Goal: Task Accomplishment & Management: Manage account settings

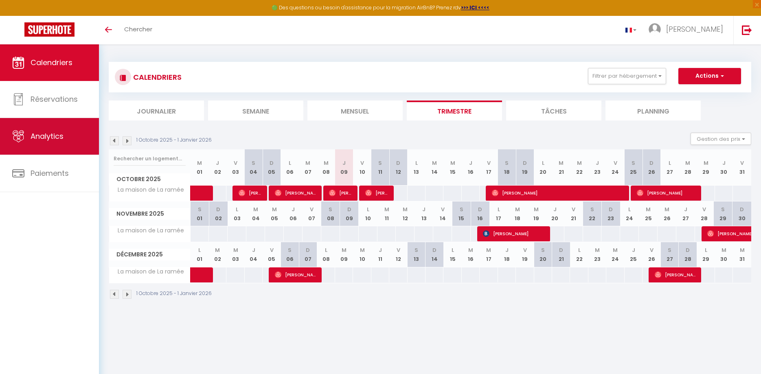
click at [59, 134] on span "Analytics" at bounding box center [47, 136] width 33 height 10
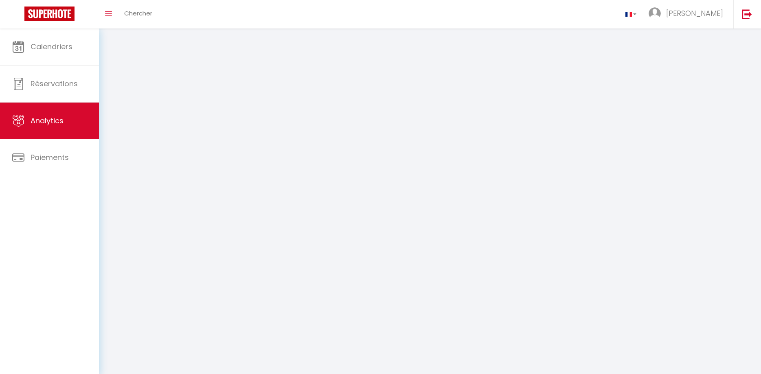
select select "2025"
select select "10"
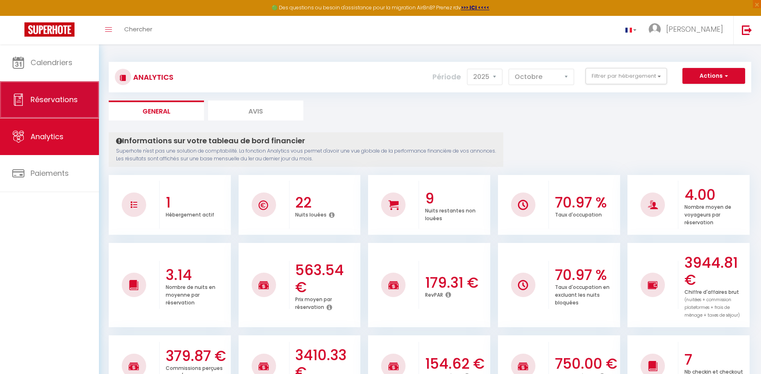
click at [62, 107] on link "Réservations" at bounding box center [49, 99] width 99 height 37
select select "not_cancelled"
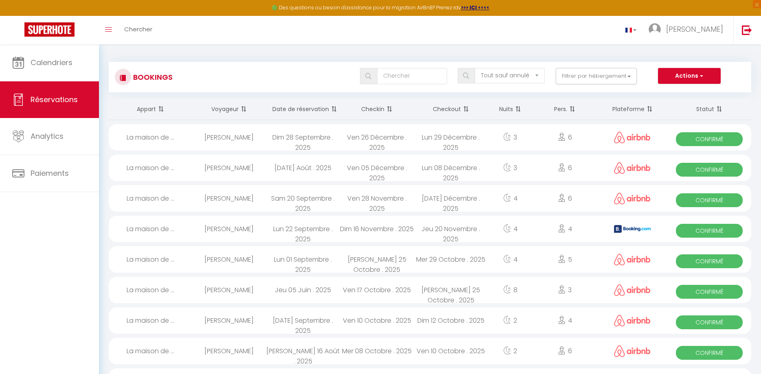
click at [329, 113] on span at bounding box center [333, 109] width 8 height 16
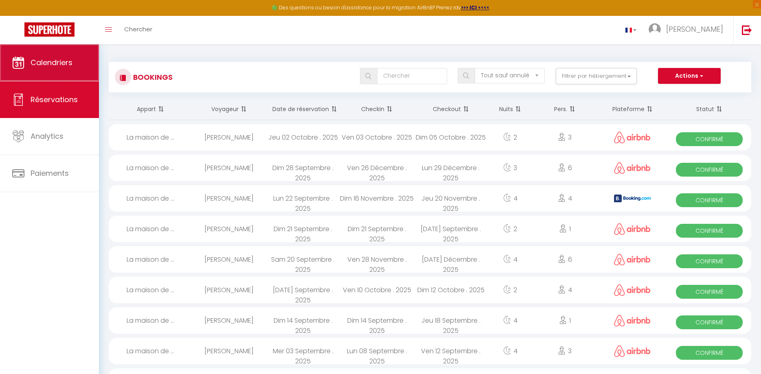
click at [43, 71] on link "Calendriers" at bounding box center [49, 62] width 99 height 37
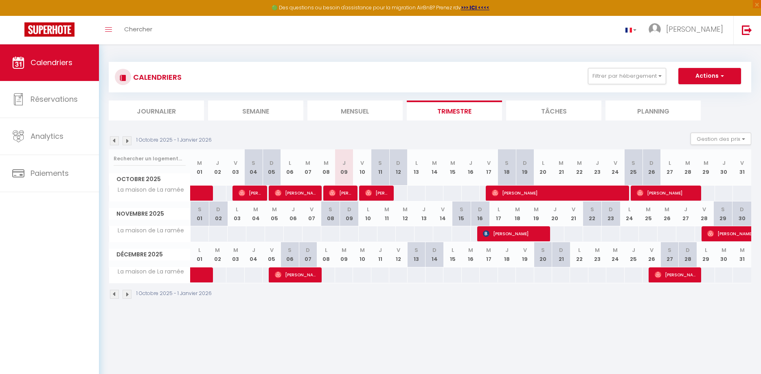
click at [348, 194] on span "[PERSON_NAME]" at bounding box center [341, 192] width 24 height 15
select select "OK"
select select "0"
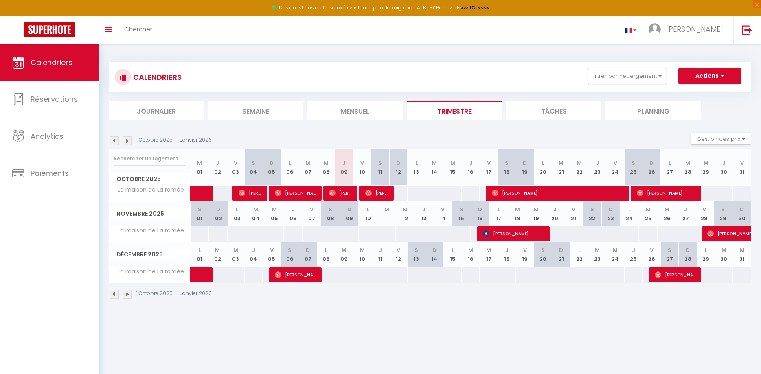
select select "1"
select select
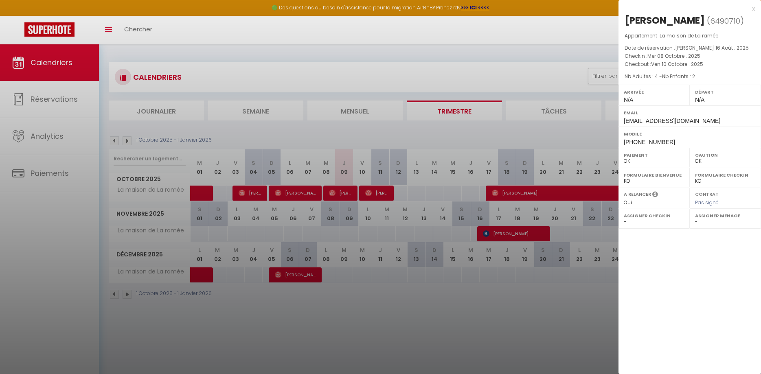
drag, startPoint x: 627, startPoint y: 21, endPoint x: 707, endPoint y: 15, distance: 80.0
click at [705, 15] on div "[PERSON_NAME]" at bounding box center [664, 20] width 80 height 13
copy div "[PERSON_NAME]"
click at [407, 340] on div at bounding box center [380, 187] width 761 height 374
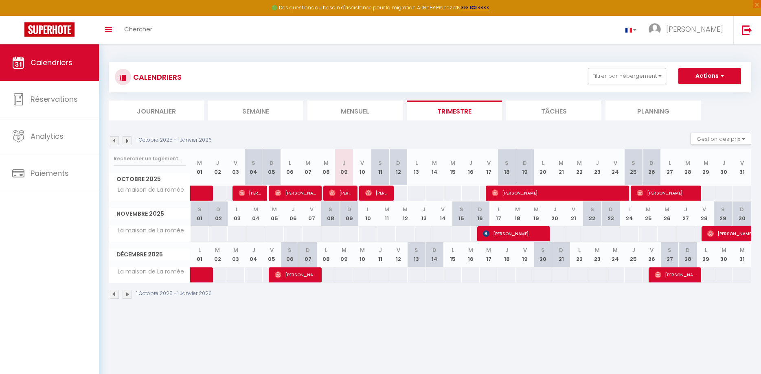
click at [395, 245] on th "V 12" at bounding box center [398, 254] width 18 height 25
click at [372, 191] on span "[PERSON_NAME]" at bounding box center [377, 192] width 24 height 15
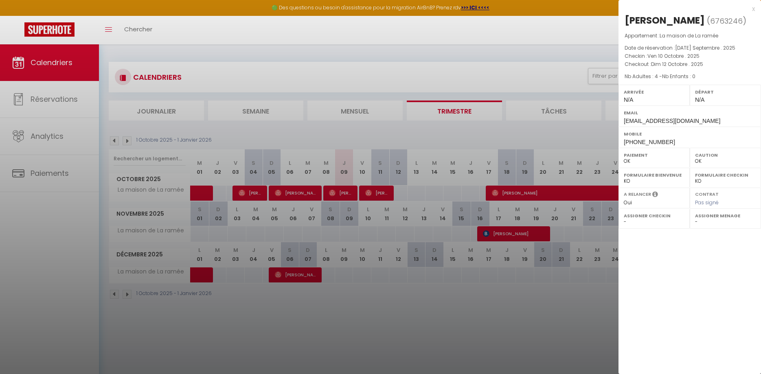
click at [399, 329] on div at bounding box center [380, 187] width 761 height 374
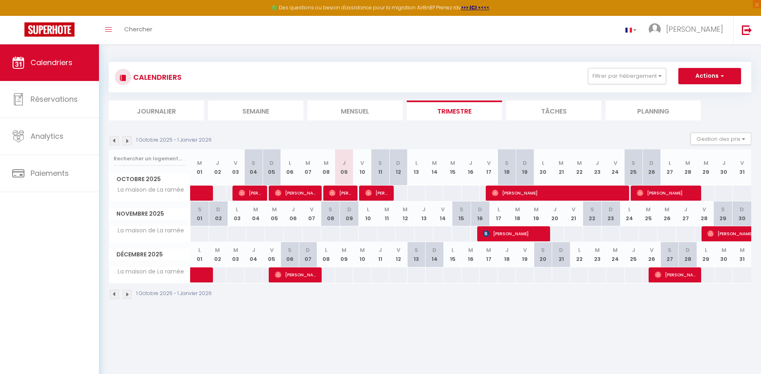
click at [113, 138] on img at bounding box center [114, 140] width 9 height 9
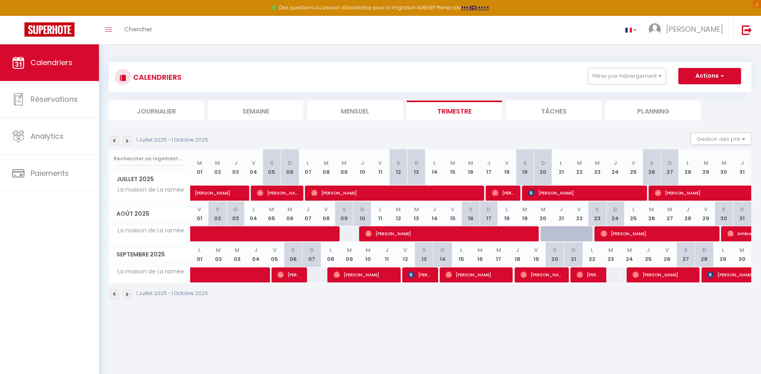
click at [309, 202] on th "J 07" at bounding box center [308, 214] width 18 height 25
click at [128, 140] on img at bounding box center [127, 140] width 9 height 9
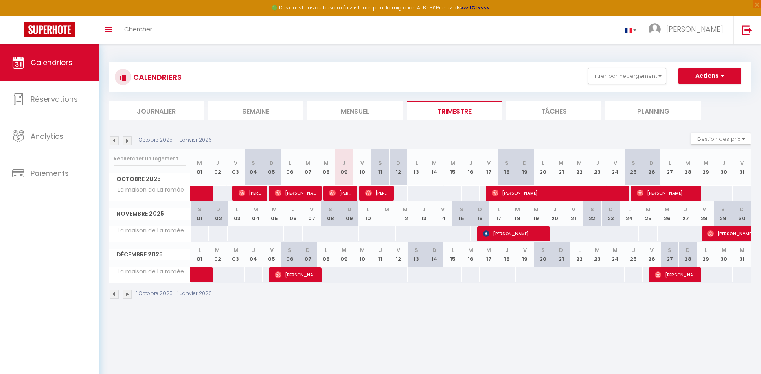
click at [128, 140] on img at bounding box center [127, 140] width 9 height 9
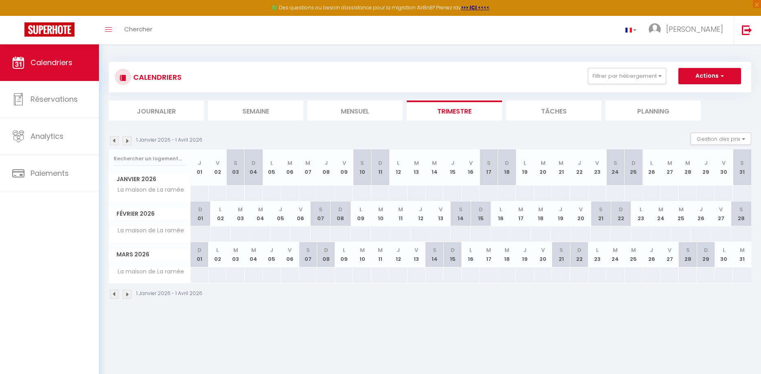
click at [116, 145] on img at bounding box center [114, 140] width 9 height 9
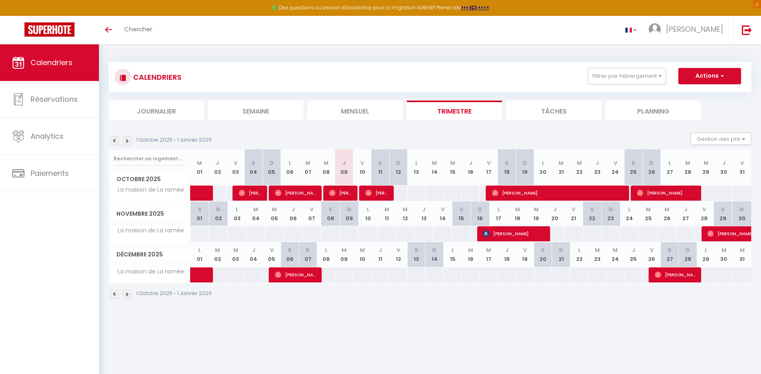
click at [114, 137] on img at bounding box center [114, 140] width 9 height 9
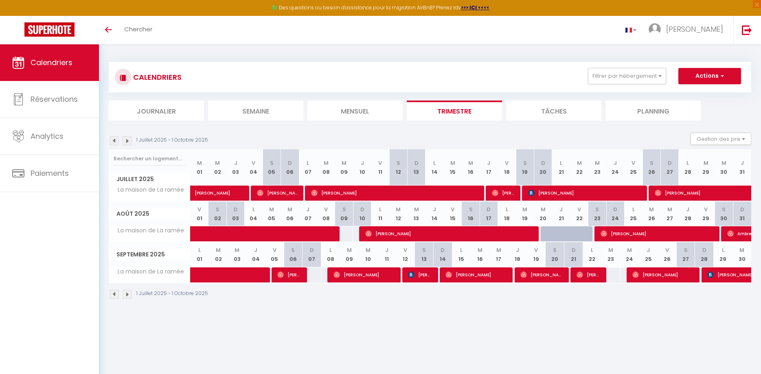
click at [125, 137] on img at bounding box center [127, 140] width 9 height 9
